Goal: Information Seeking & Learning: Compare options

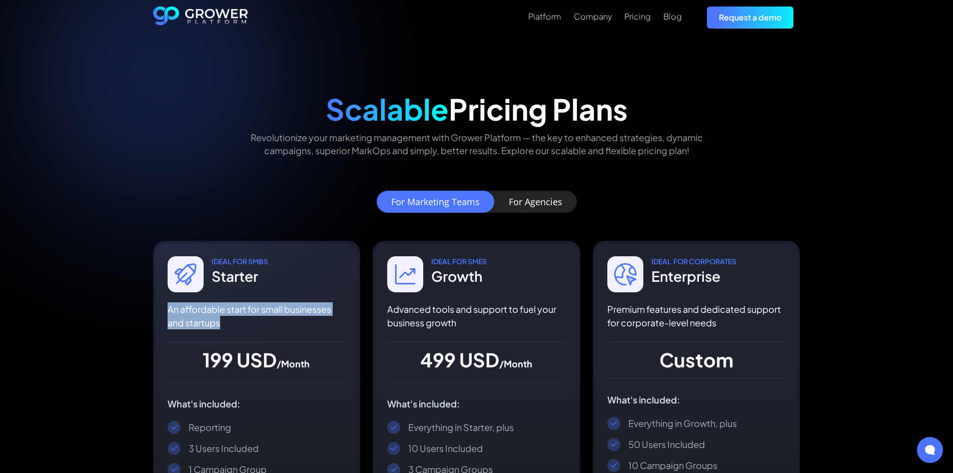
drag, startPoint x: 221, startPoint y: 325, endPoint x: 167, endPoint y: 311, distance: 55.7
click at [168, 311] on p "An affordable start for small businesses and startups" at bounding box center [257, 315] width 178 height 27
copy p "An affordable start for small businesses and startups"
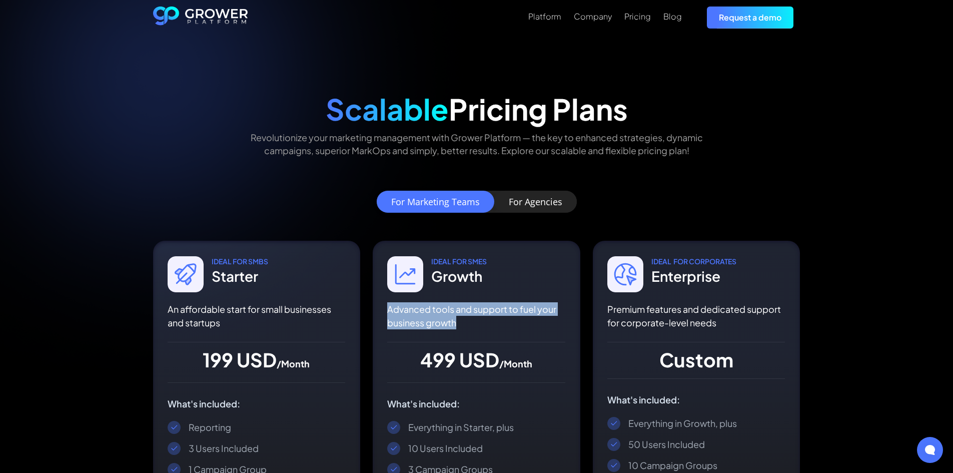
drag, startPoint x: 474, startPoint y: 322, endPoint x: 389, endPoint y: 312, distance: 85.1
click at [389, 312] on p "Advanced tools and support to fuel your business growth" at bounding box center [476, 315] width 178 height 27
copy p "Advanced tools and support to fuel your business growth"
click at [474, 323] on p "Advanced tools and support to fuel your business growth" at bounding box center [476, 315] width 178 height 27
drag, startPoint x: 418, startPoint y: 329, endPoint x: 390, endPoint y: 319, distance: 29.7
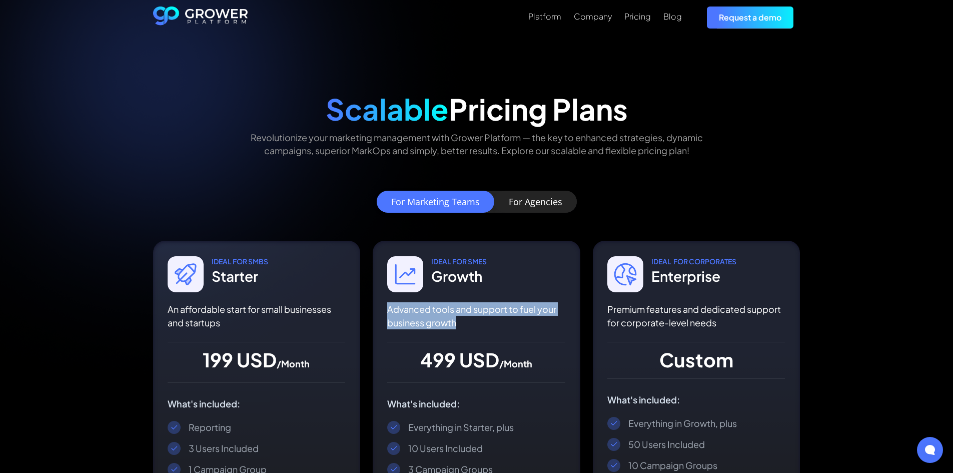
click at [417, 329] on p "Advanced tools and support to fuel your business growth" at bounding box center [476, 315] width 178 height 27
drag, startPoint x: 390, startPoint y: 307, endPoint x: 457, endPoint y: 320, distance: 68.3
click at [457, 320] on p "Advanced tools and support to fuel your business growth" at bounding box center [476, 315] width 178 height 27
copy p "Advanced tools and support to fuel your business growth"
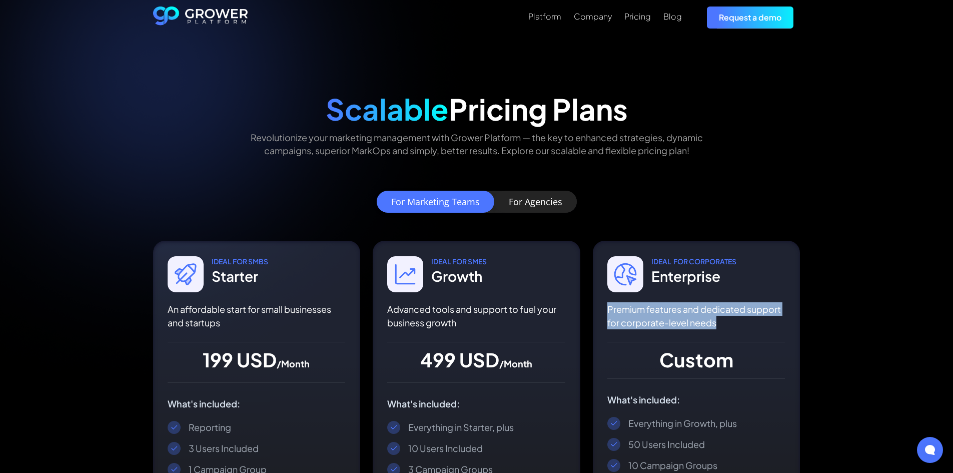
drag, startPoint x: 722, startPoint y: 319, endPoint x: 604, endPoint y: 309, distance: 118.0
click at [604, 309] on div "IDEAL For CORPORATES Enterprise Premium features and dedicated support for corp…" at bounding box center [697, 420] width 208 height 359
copy p "Premium features and dedicated support for corporate-level needs"
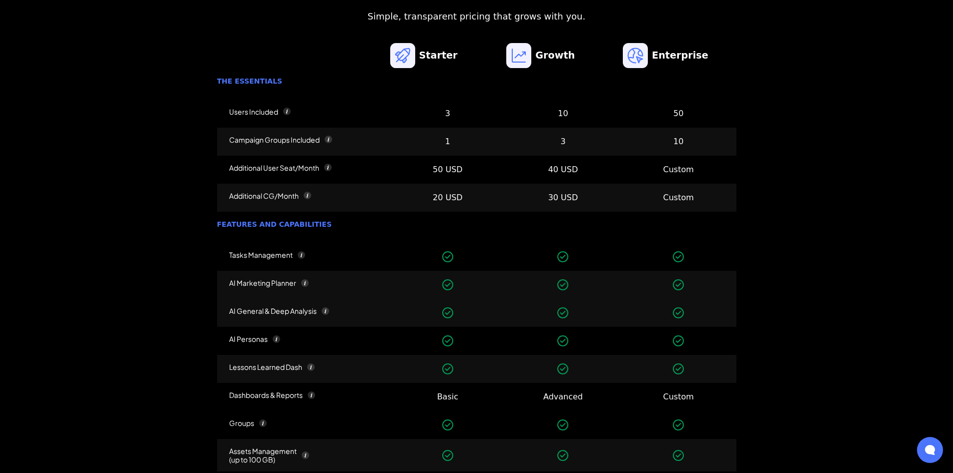
scroll to position [855, 0]
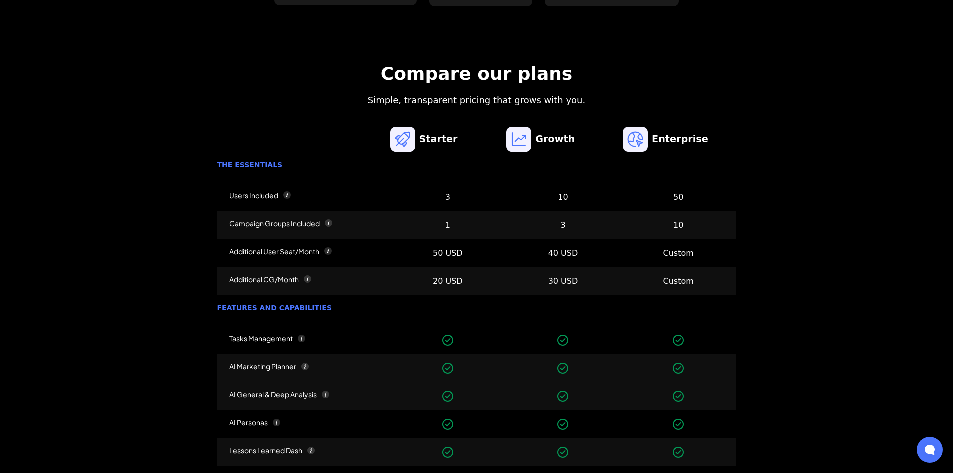
click at [521, 173] on div "The essentials" at bounding box center [476, 168] width 519 height 31
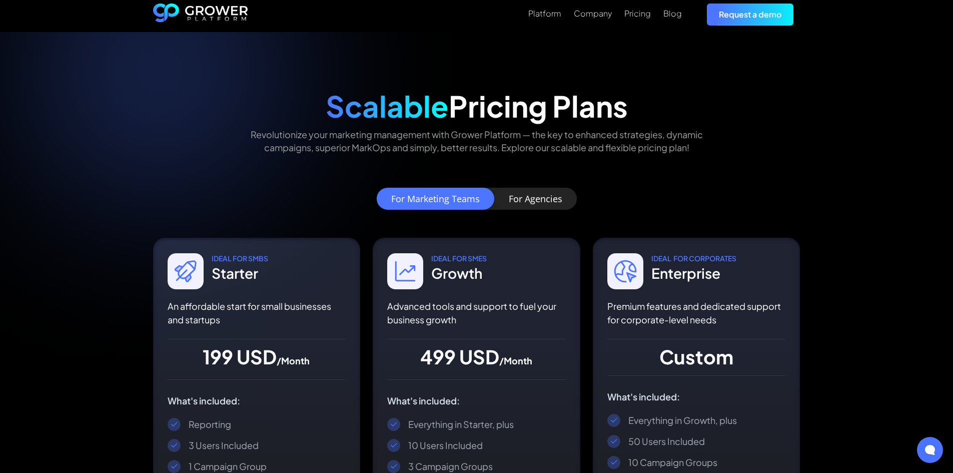
scroll to position [0, 0]
